Goal: Task Accomplishment & Management: Complete application form

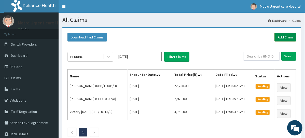
click at [289, 37] on link "Add Claim" at bounding box center [285, 37] width 22 height 9
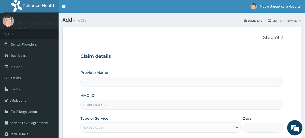
type input "[GEOGRAPHIC_DATA]"
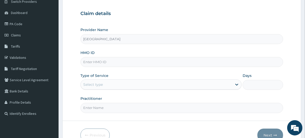
scroll to position [43, 0]
click at [139, 61] on input "HMO ID" at bounding box center [181, 62] width 203 height 10
paste input "PGC/10161/A"
type input "PGC/10161/A"
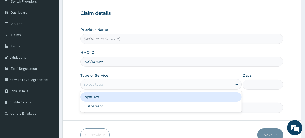
click at [119, 107] on div "Outpatient" at bounding box center [160, 106] width 161 height 9
type input "1"
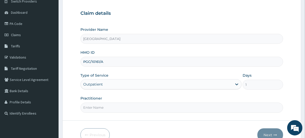
click at [118, 105] on input "Practitioner" at bounding box center [181, 108] width 203 height 10
type input "DR OMIEJE"
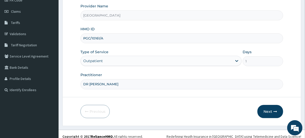
scroll to position [67, 0]
click at [271, 112] on button "Next" at bounding box center [270, 110] width 26 height 13
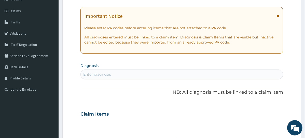
click at [279, 15] on icon at bounding box center [277, 16] width 3 height 4
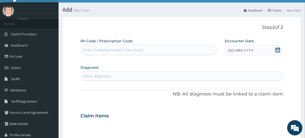
scroll to position [0, 0]
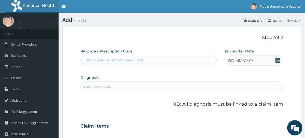
click at [281, 63] on div "DD-MM-YYYY" at bounding box center [254, 60] width 58 height 10
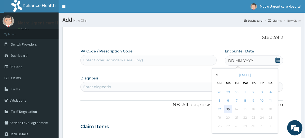
click at [230, 110] on div "13" at bounding box center [228, 109] width 8 height 8
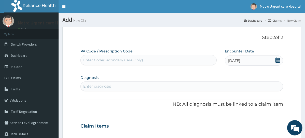
paste input "PA/5E46E0"
type input "PA/5E46E0"
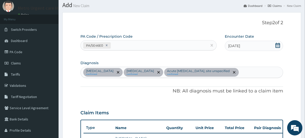
scroll to position [31, 0]
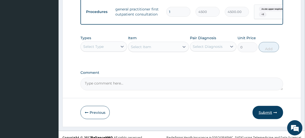
click at [267, 108] on button "Submit" at bounding box center [268, 112] width 31 height 13
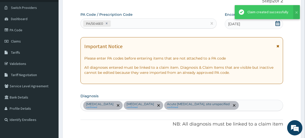
scroll to position [269, 0]
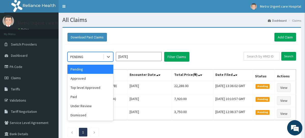
click at [92, 107] on div "Under Review" at bounding box center [90, 105] width 46 height 9
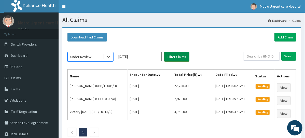
click at [180, 57] on button "Filter Claims" at bounding box center [176, 57] width 25 height 10
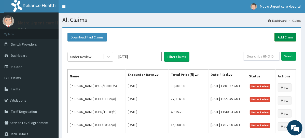
click at [289, 36] on link "Add Claim" at bounding box center [285, 37] width 22 height 9
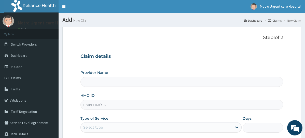
type input "[GEOGRAPHIC_DATA]"
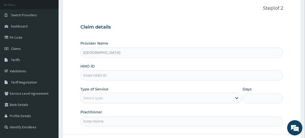
scroll to position [30, 0]
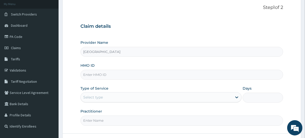
click at [120, 72] on input "HMO ID" at bounding box center [181, 75] width 203 height 10
paste input "PGC/10162/A"
type input "PGC/10162/A"
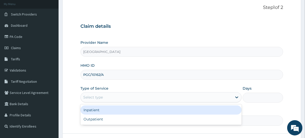
click at [117, 120] on div "Outpatient" at bounding box center [160, 119] width 161 height 9
type input "1"
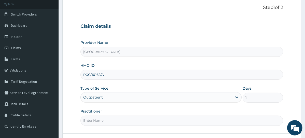
click at [118, 120] on input "Practitioner" at bounding box center [181, 121] width 203 height 10
type input "DR GABRIEL"
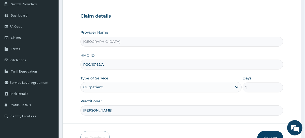
scroll to position [71, 0]
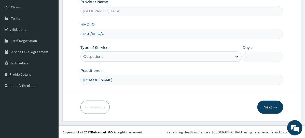
click at [271, 110] on button "Next" at bounding box center [270, 107] width 26 height 13
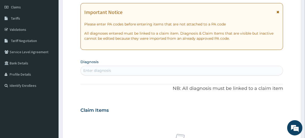
click at [278, 15] on span at bounding box center [277, 13] width 3 height 8
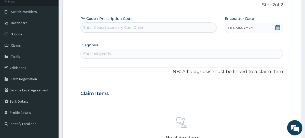
scroll to position [28, 0]
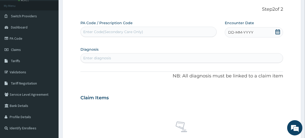
click at [277, 34] on icon at bounding box center [277, 31] width 5 height 5
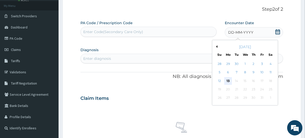
click at [229, 81] on div "13" at bounding box center [228, 81] width 8 height 8
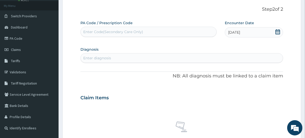
paste input "PA/A802DF"
type input "PA/A802DF"
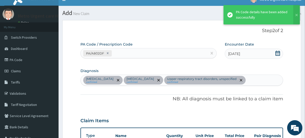
scroll to position [6, 0]
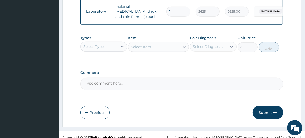
click at [264, 108] on button "Submit" at bounding box center [268, 112] width 31 height 13
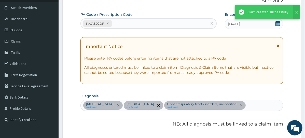
scroll to position [269, 0]
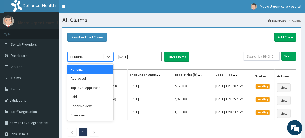
click at [94, 107] on div "Under Review" at bounding box center [90, 105] width 46 height 9
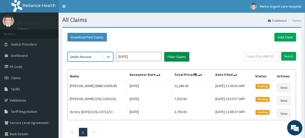
click at [180, 54] on button "Filter Claims" at bounding box center [176, 57] width 25 height 10
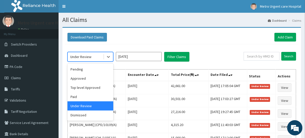
click at [226, 51] on div "option Under Review, selected. option Under Review selected, 5 of 6. 6 results …" at bounding box center [182, 105] width 234 height 123
